Goal: Information Seeking & Learning: Compare options

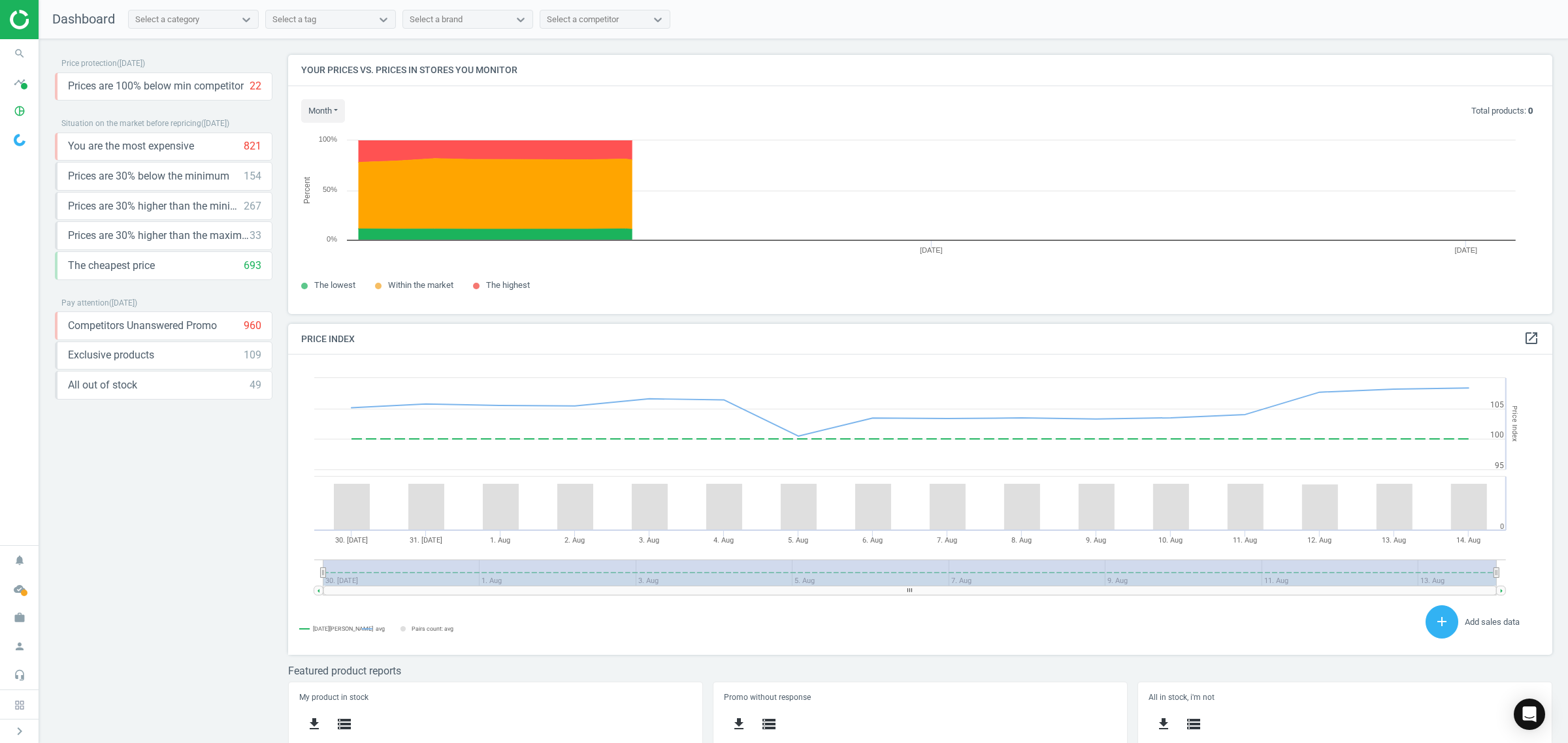
scroll to position [325, 1277]
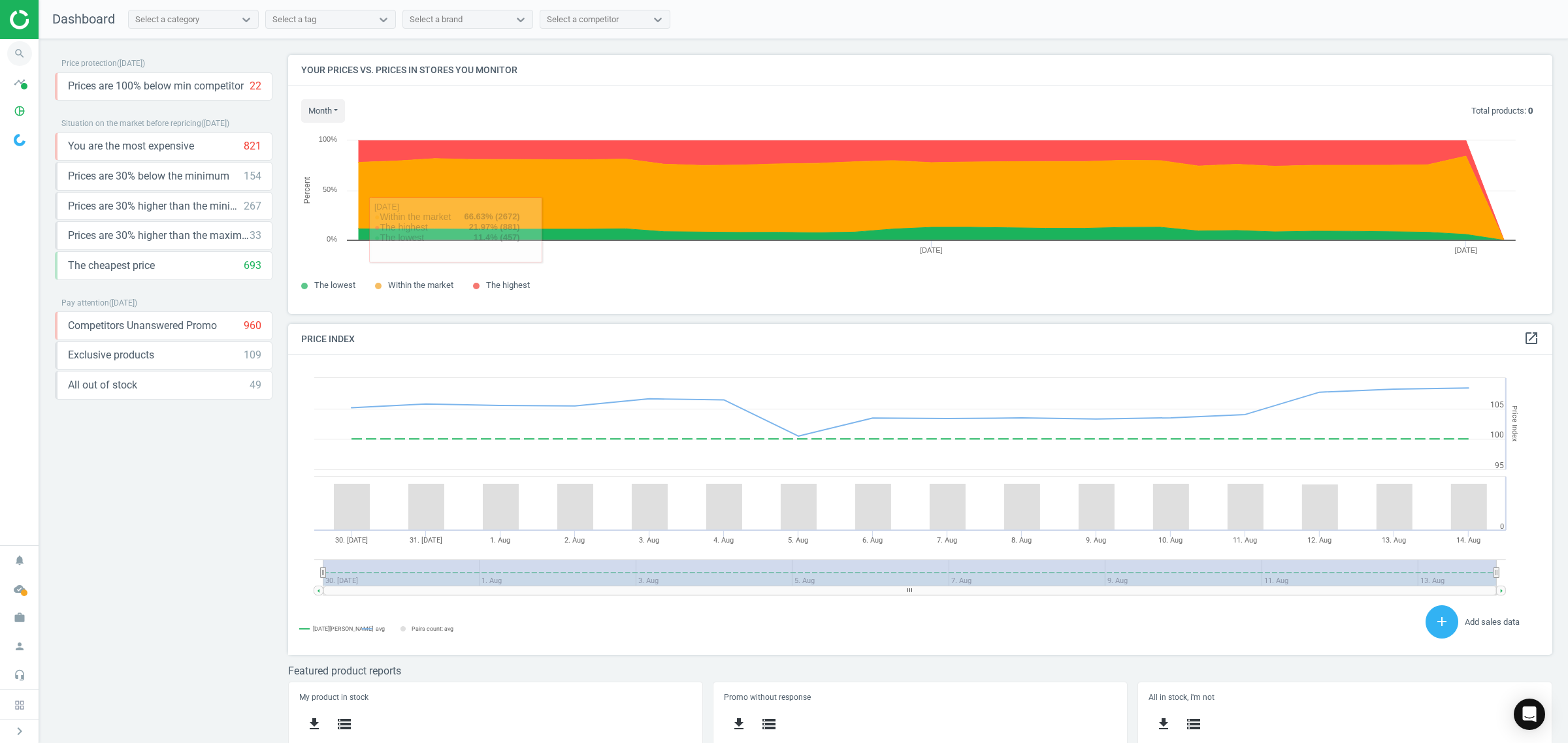
click at [23, 65] on icon "search" at bounding box center [20, 53] width 25 height 25
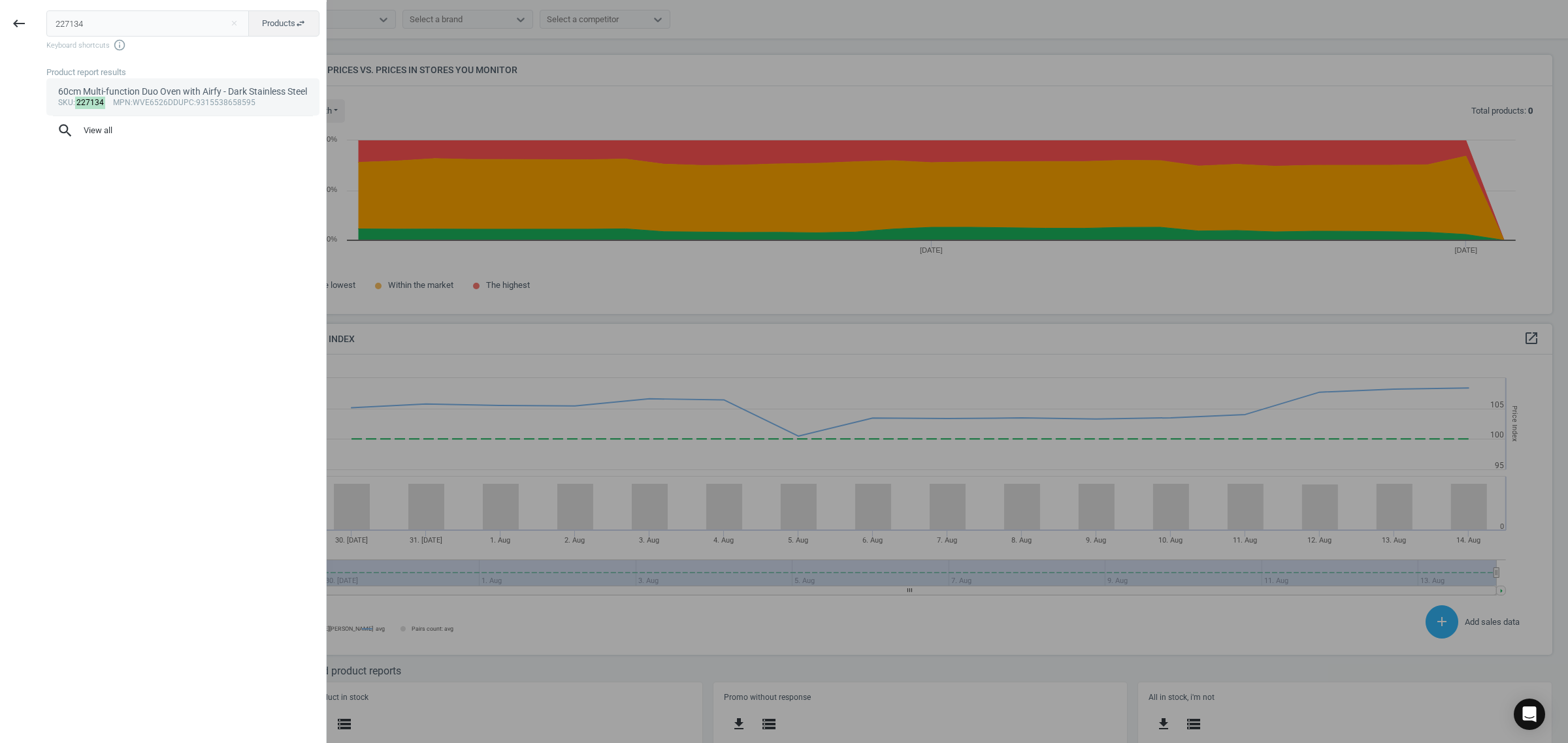
type input "227134"
click at [201, 98] on div "60cm Multi-function Duo Oven with Airfy - Dark Stainless Steel" at bounding box center [183, 92] width 250 height 12
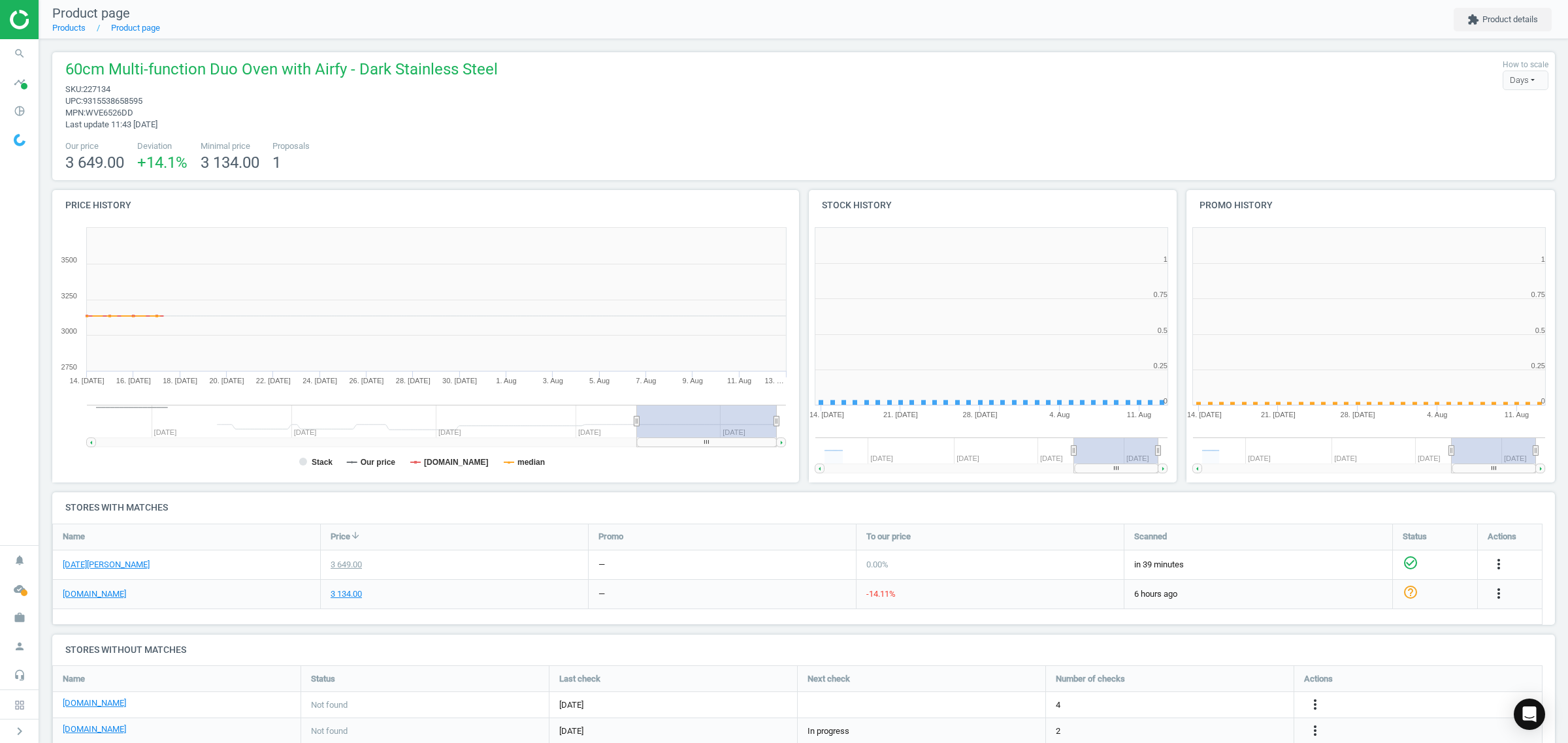
scroll to position [286, 391]
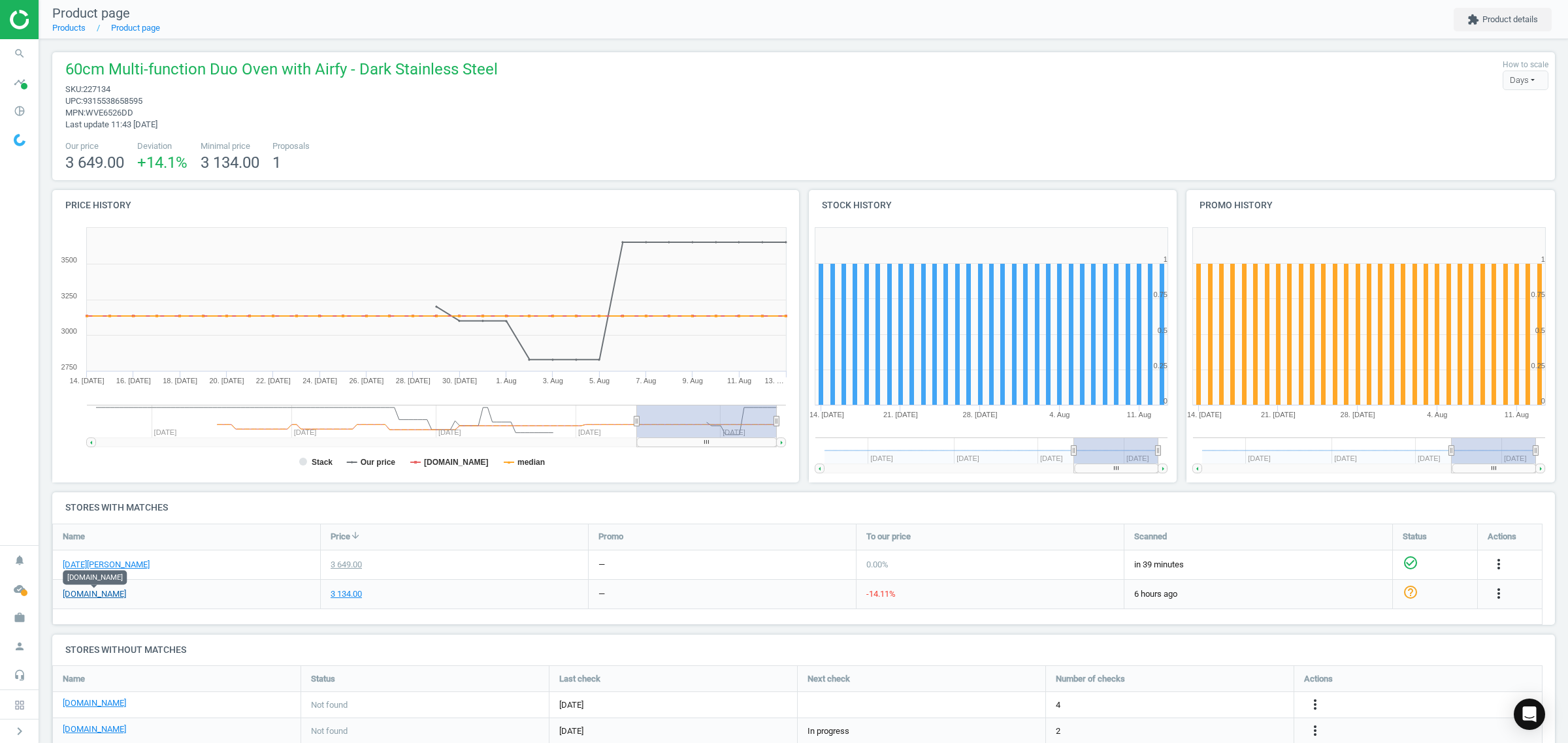
click at [95, 596] on link "[DOMAIN_NAME]" at bounding box center [94, 594] width 63 height 12
click at [12, 53] on icon "search" at bounding box center [20, 53] width 25 height 25
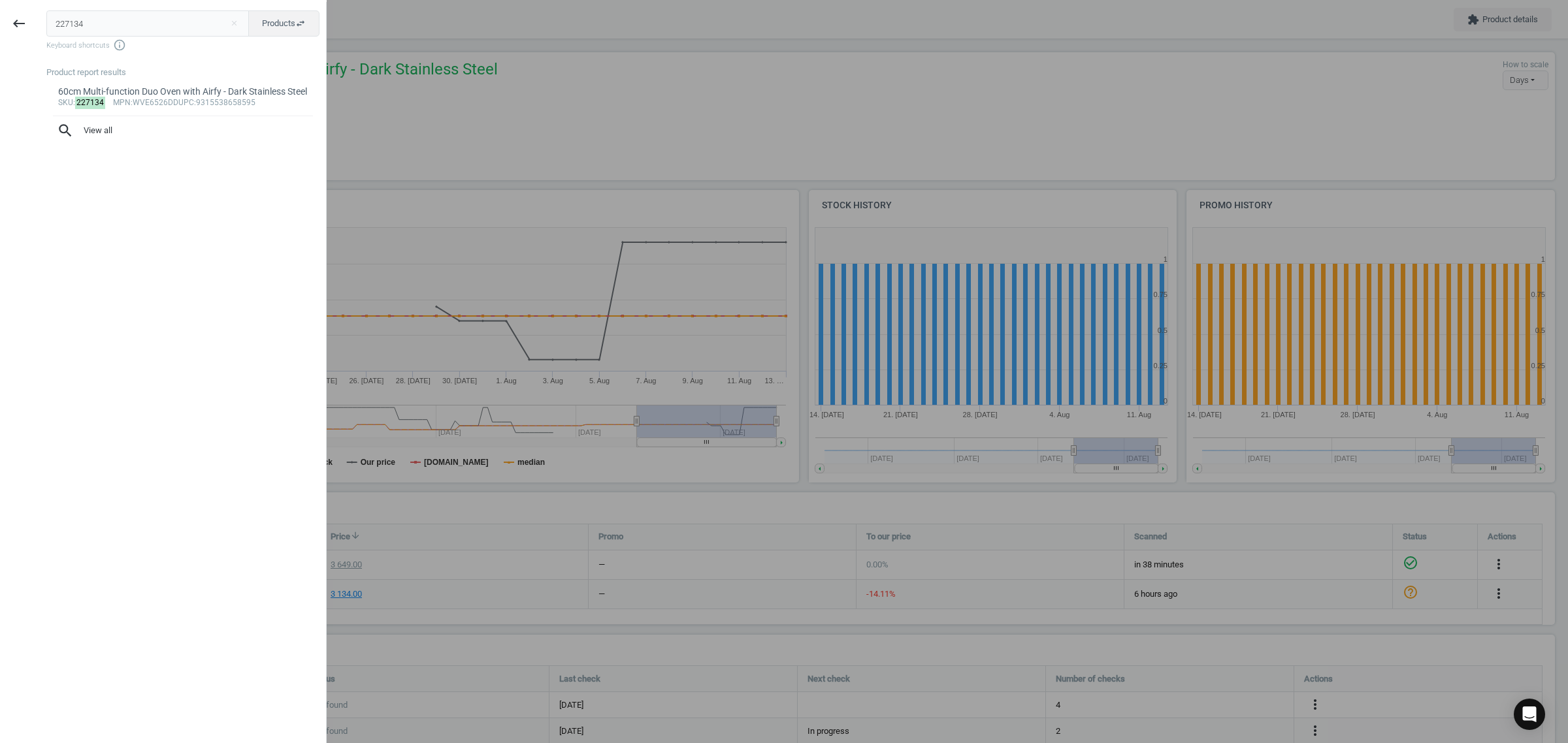
click at [140, 20] on input "227134" at bounding box center [148, 23] width 203 height 26
click at [139, 20] on input "227134" at bounding box center [148, 23] width 203 height 26
type input "237297"
click at [162, 102] on div "sku : 237297 mpn :WNA254U1AU upc :4242005246199" at bounding box center [183, 103] width 250 height 10
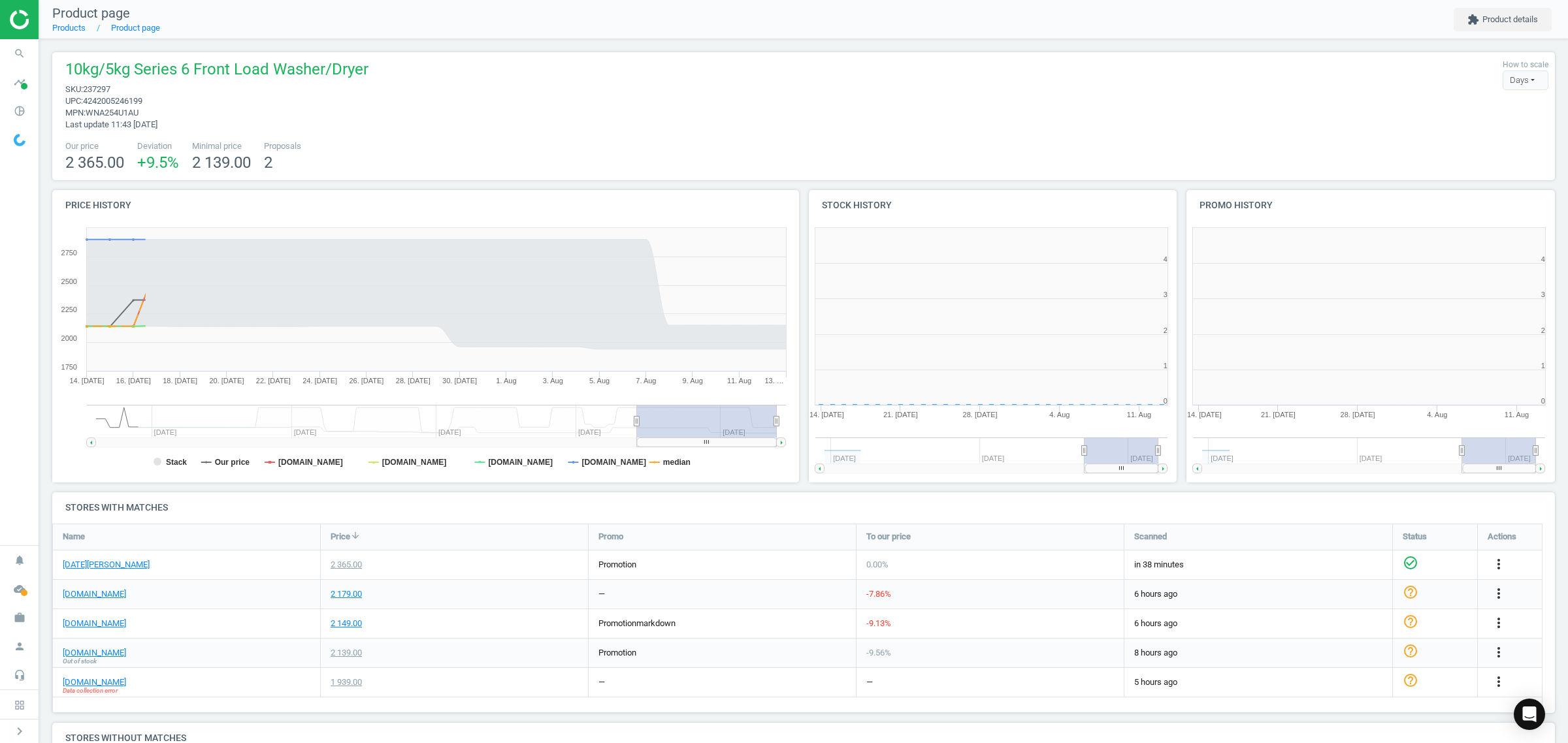
scroll to position [286, 391]
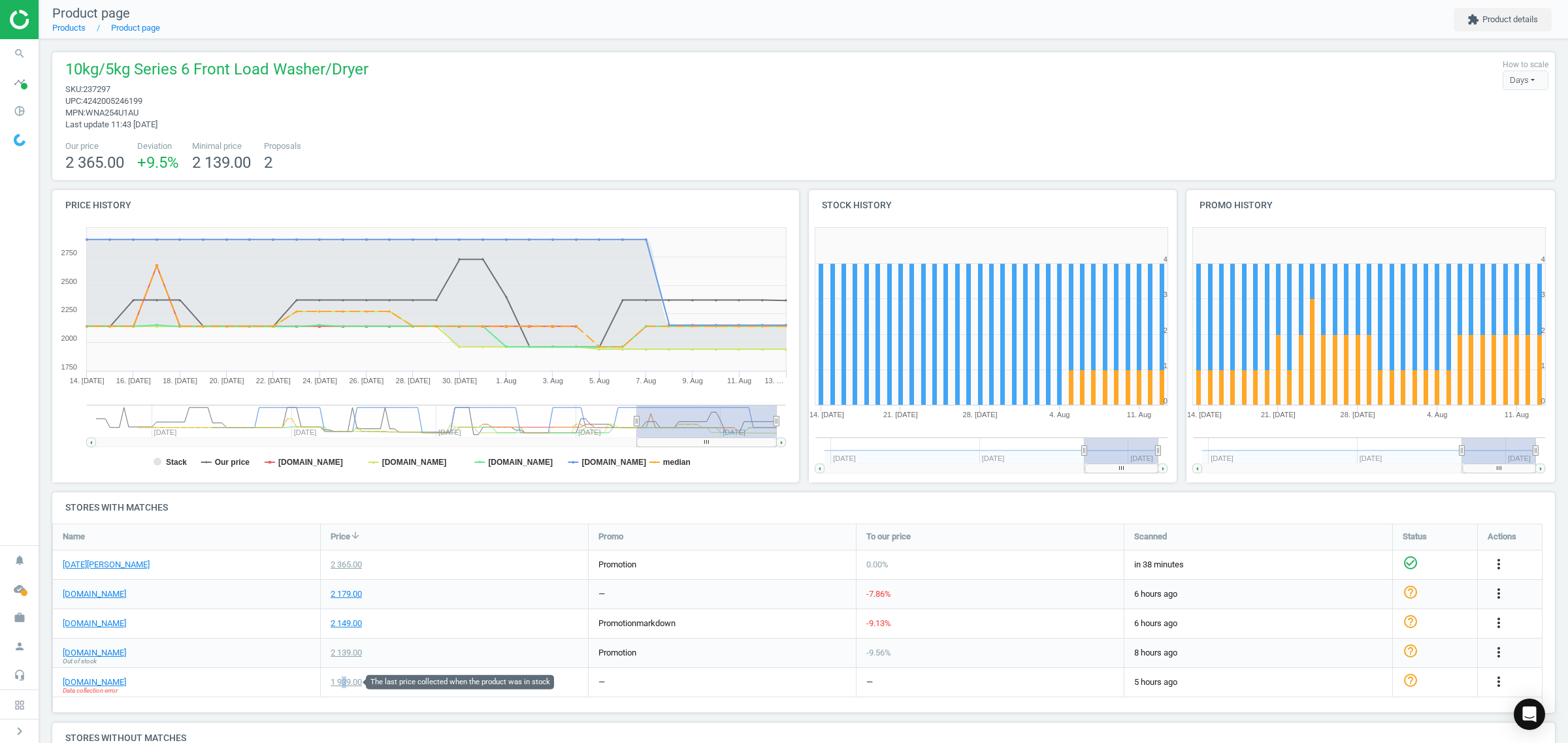
click at [344, 680] on div "1 939.00" at bounding box center [346, 682] width 31 height 12
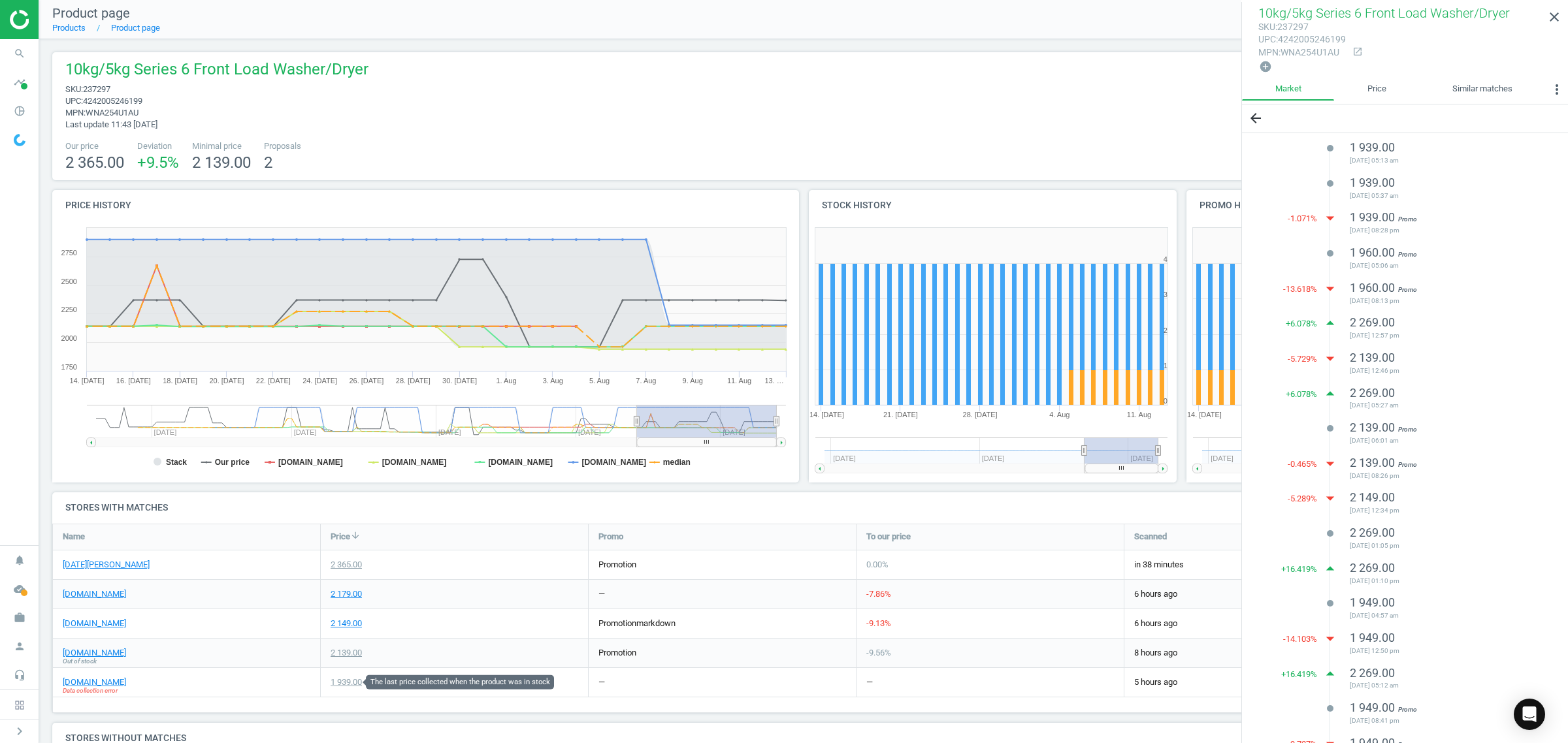
drag, startPoint x: 360, startPoint y: 680, endPoint x: 227, endPoint y: 689, distance: 133.3
click at [358, 680] on div "1 939.00" at bounding box center [346, 682] width 31 height 12
click at [121, 686] on link "[DOMAIN_NAME]" at bounding box center [94, 682] width 63 height 12
